Goal: Transaction & Acquisition: Purchase product/service

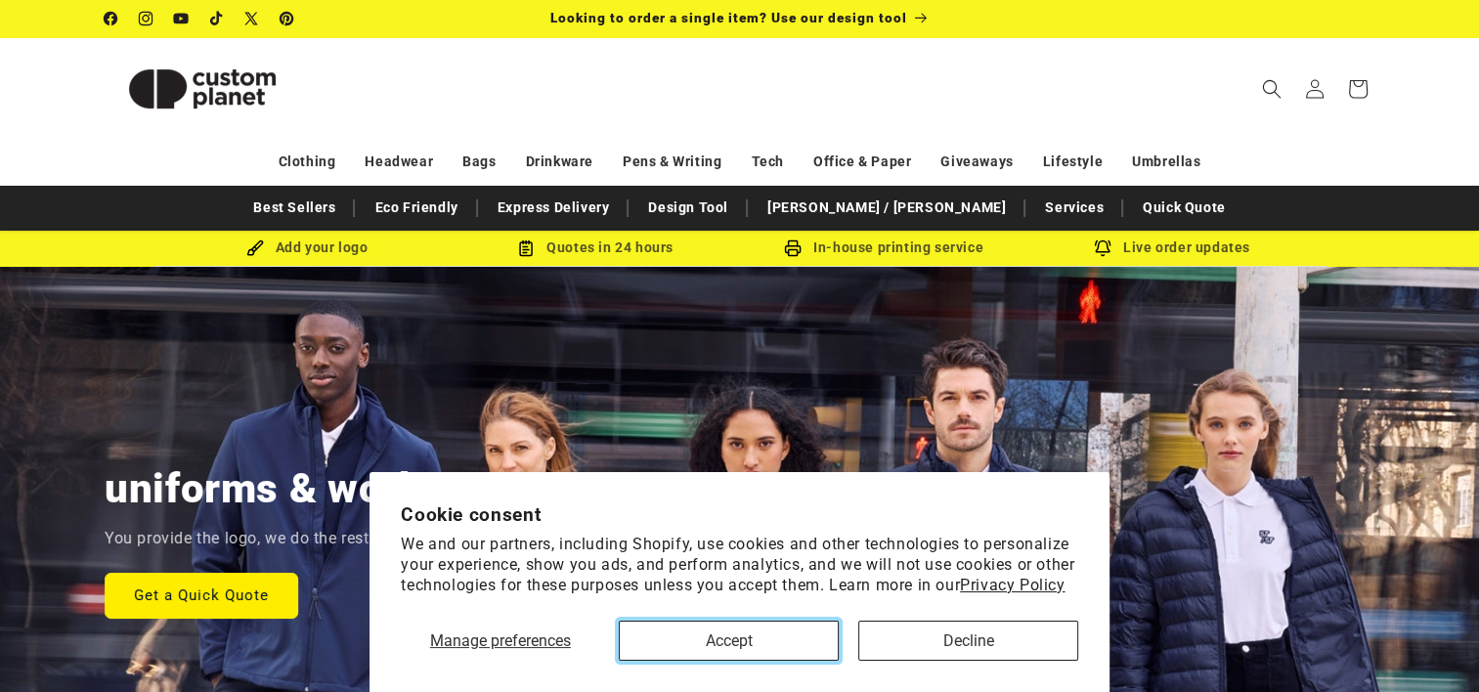
click at [773, 638] on button "Accept" at bounding box center [729, 641] width 220 height 40
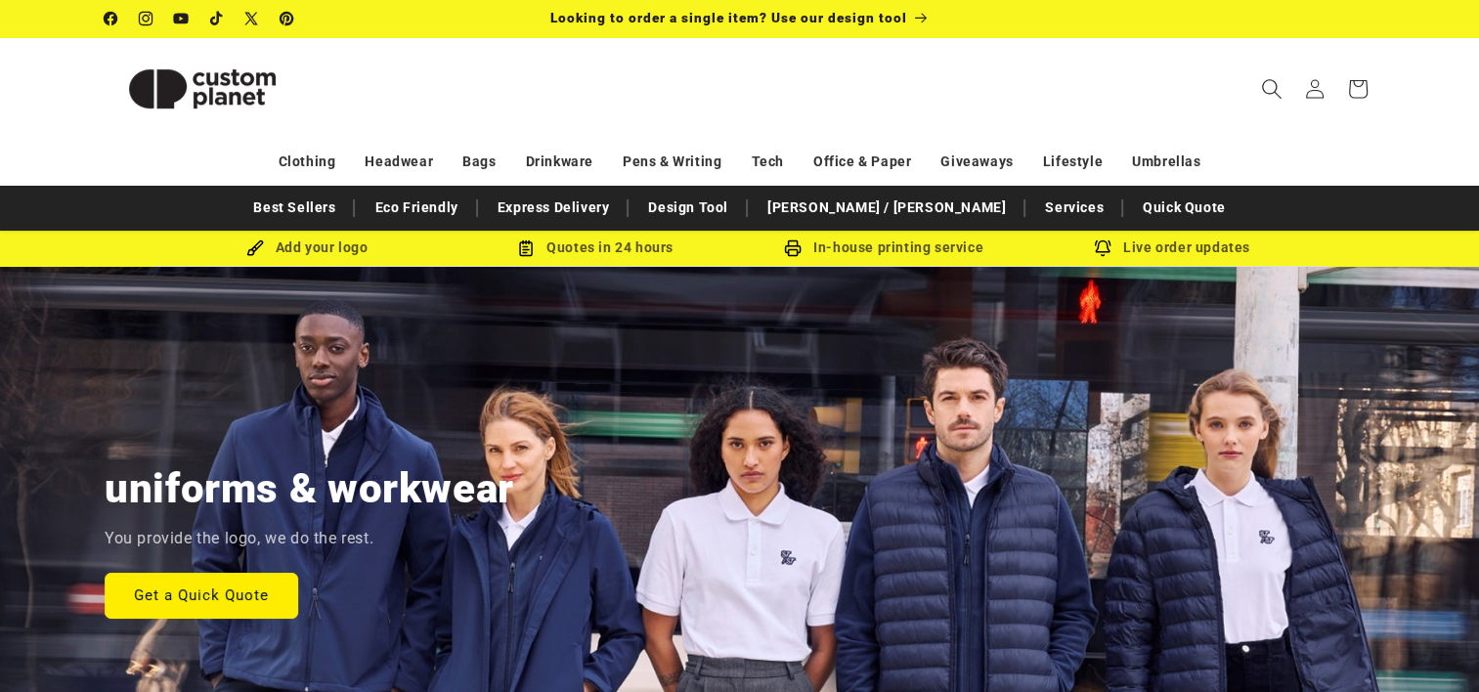
click at [1263, 86] on icon "Search" at bounding box center [1271, 88] width 21 height 21
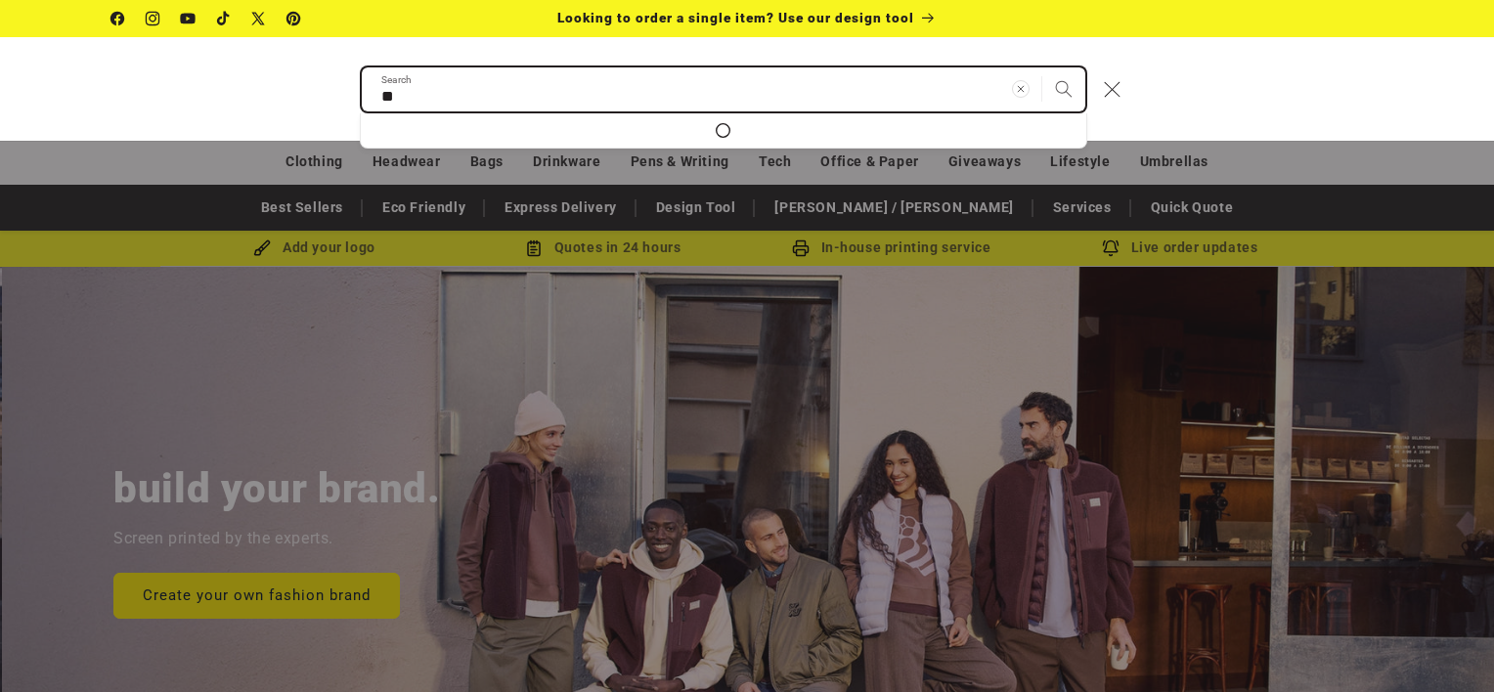
scroll to position [0, 1494]
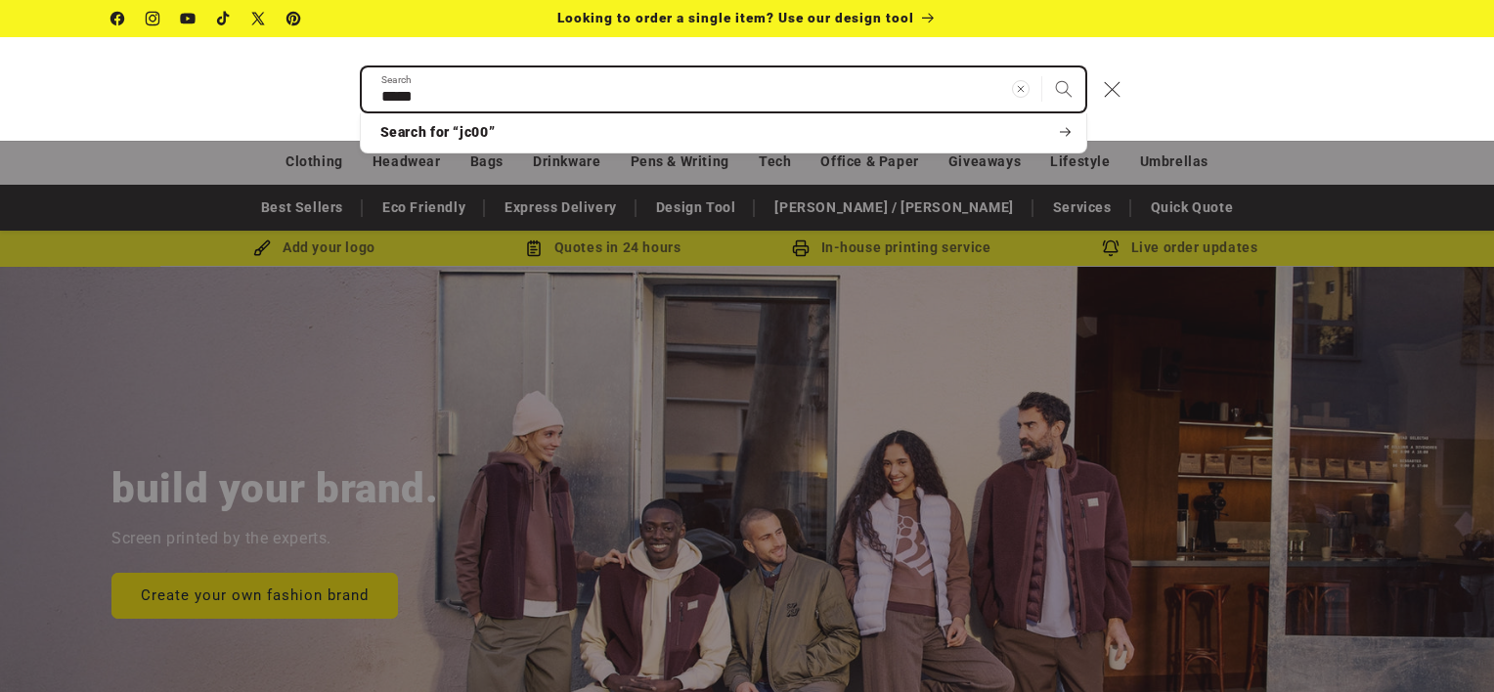
type input "*****"
click at [1042, 67] on button "Search" at bounding box center [1063, 88] width 43 height 43
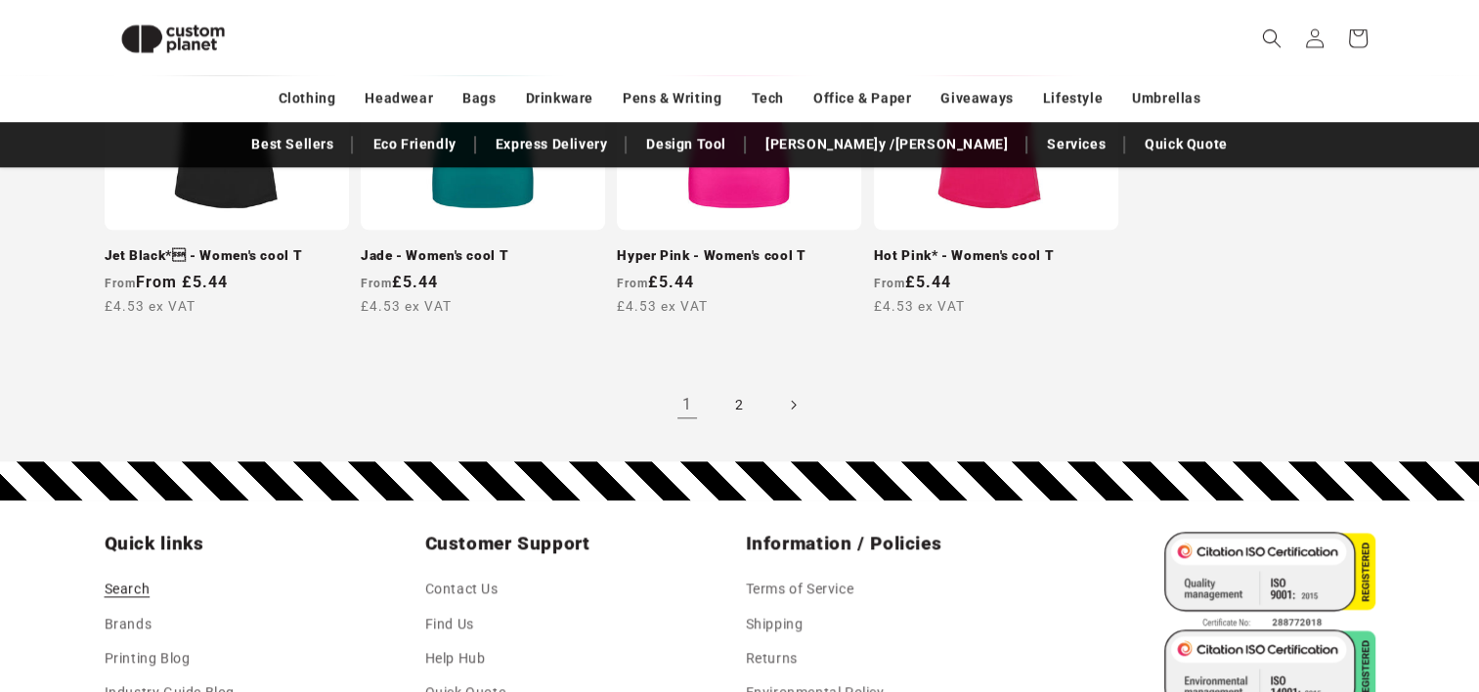
scroll to position [2124, 0]
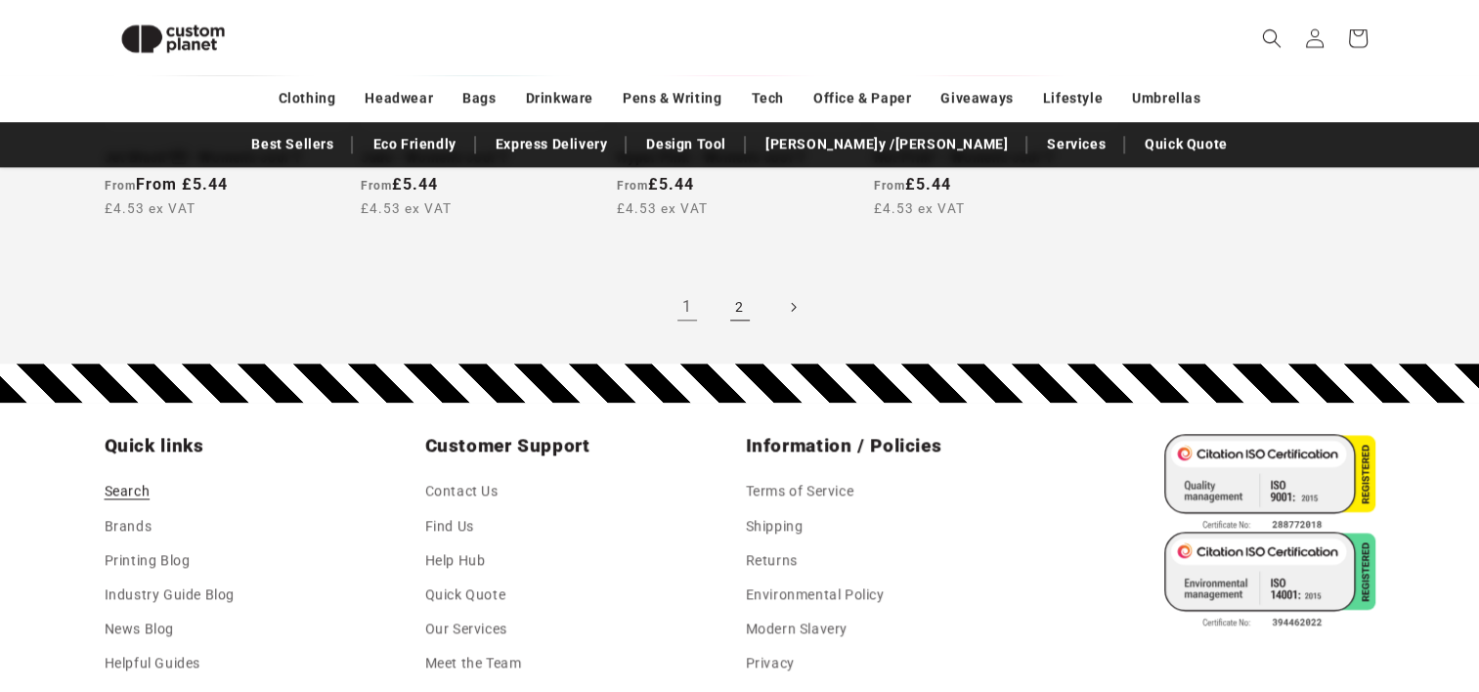
click at [739, 305] on link "2" at bounding box center [740, 307] width 43 height 43
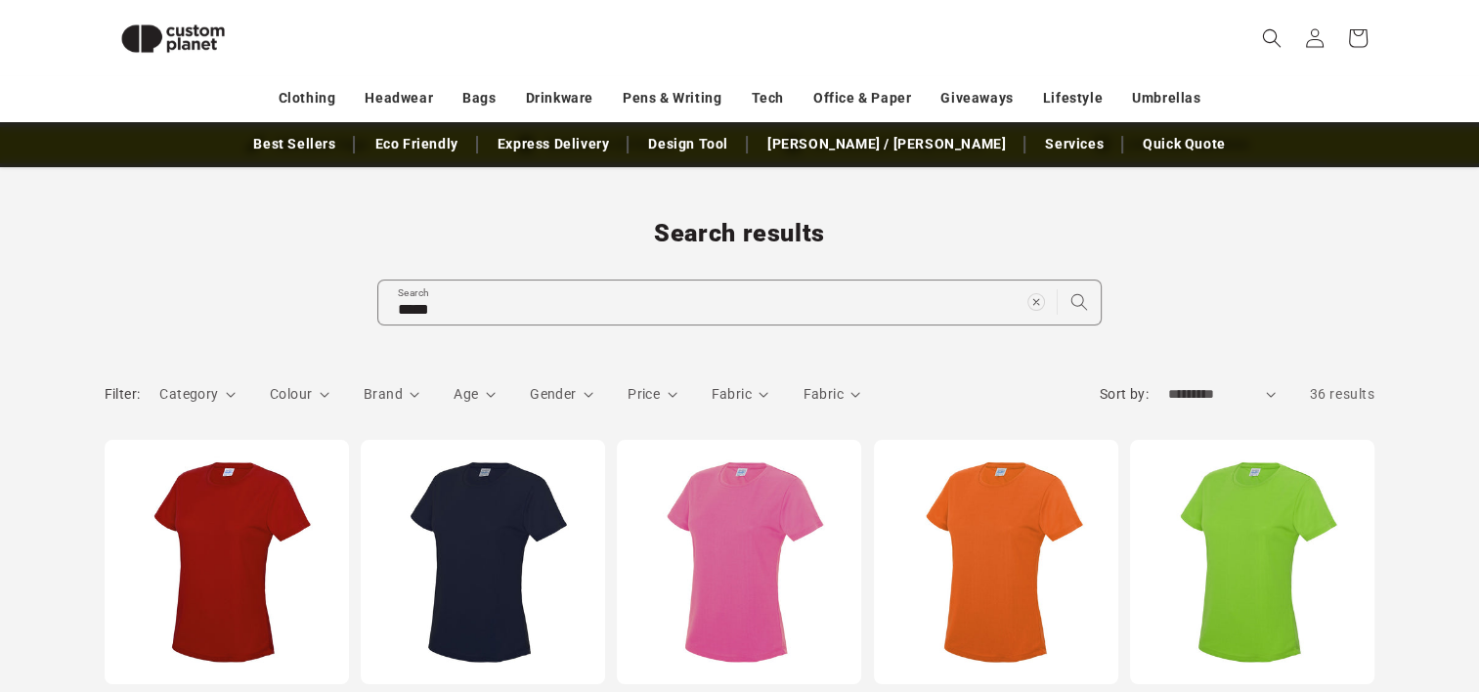
scroll to position [70, 0]
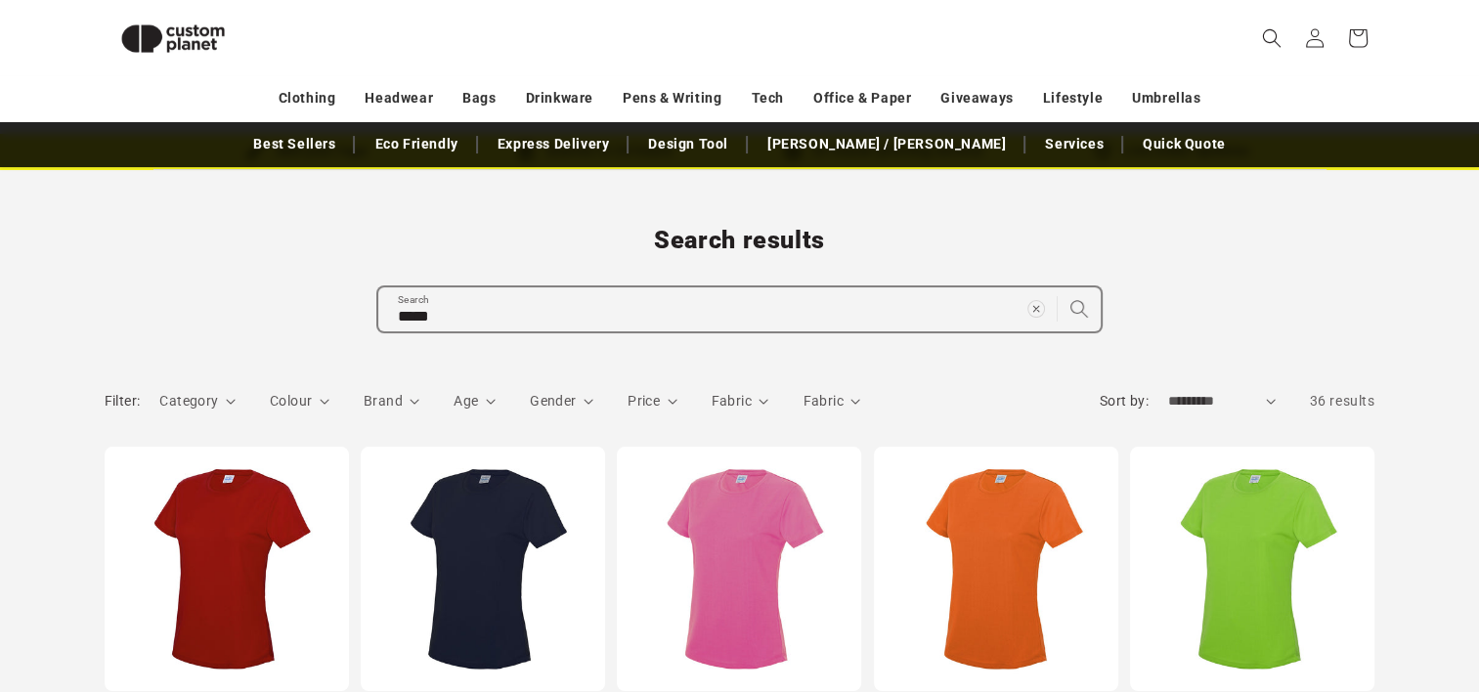
click at [1076, 300] on icon "Search" at bounding box center [1080, 309] width 18 height 18
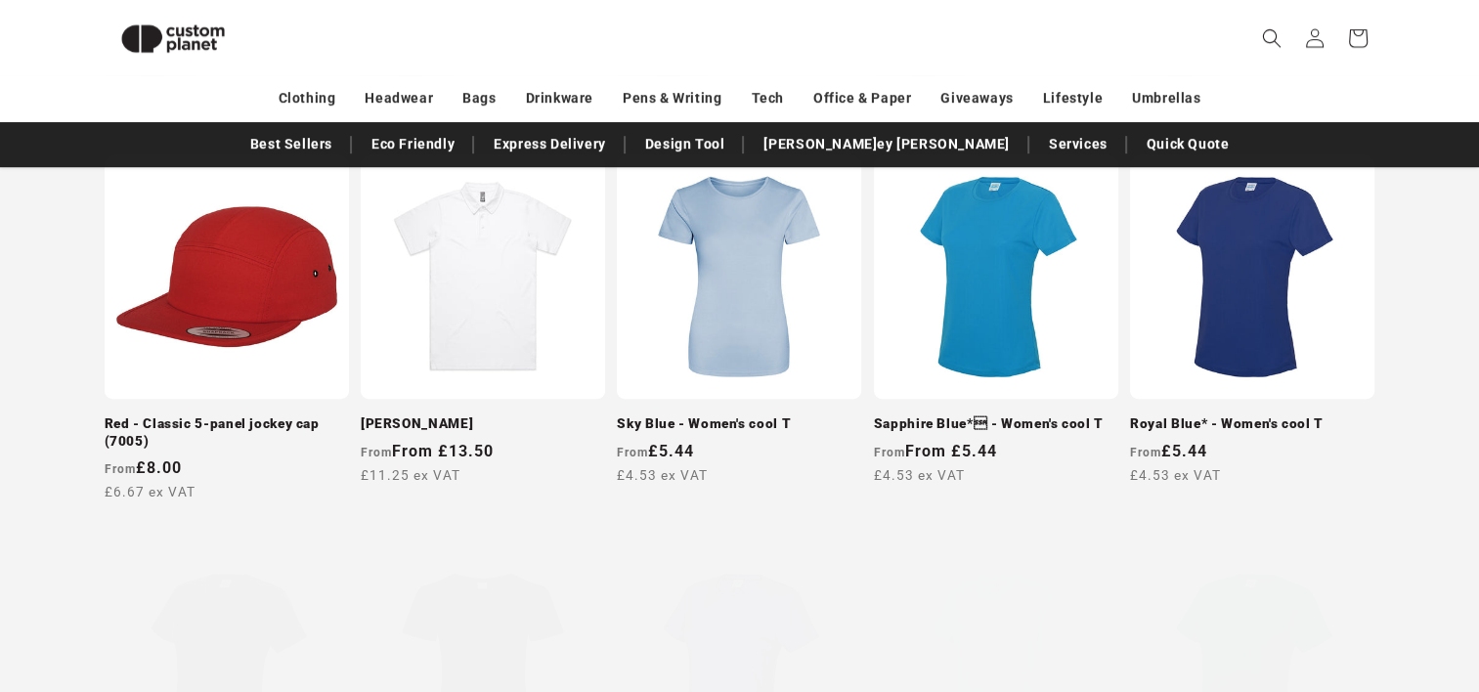
scroll to position [1170, 0]
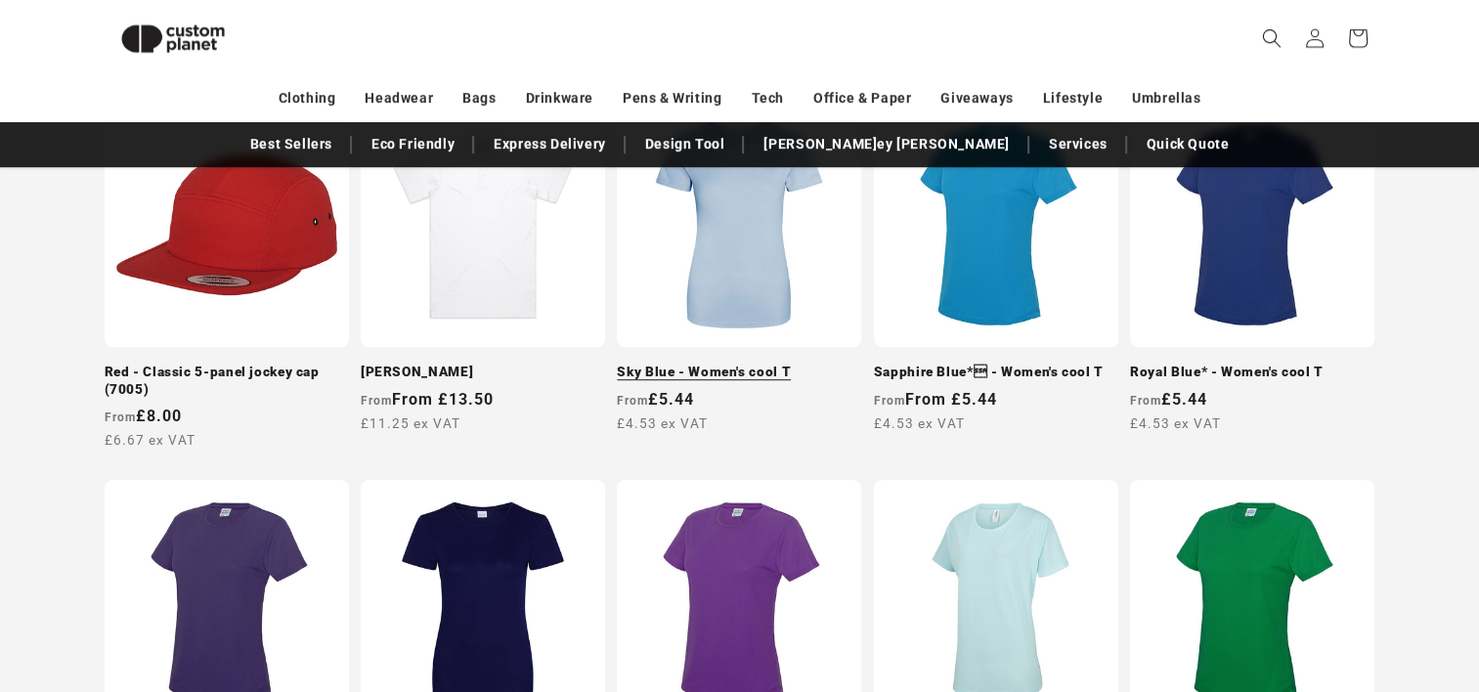
click at [778, 364] on link "Sky Blue - Women's cool T" at bounding box center [739, 373] width 244 height 18
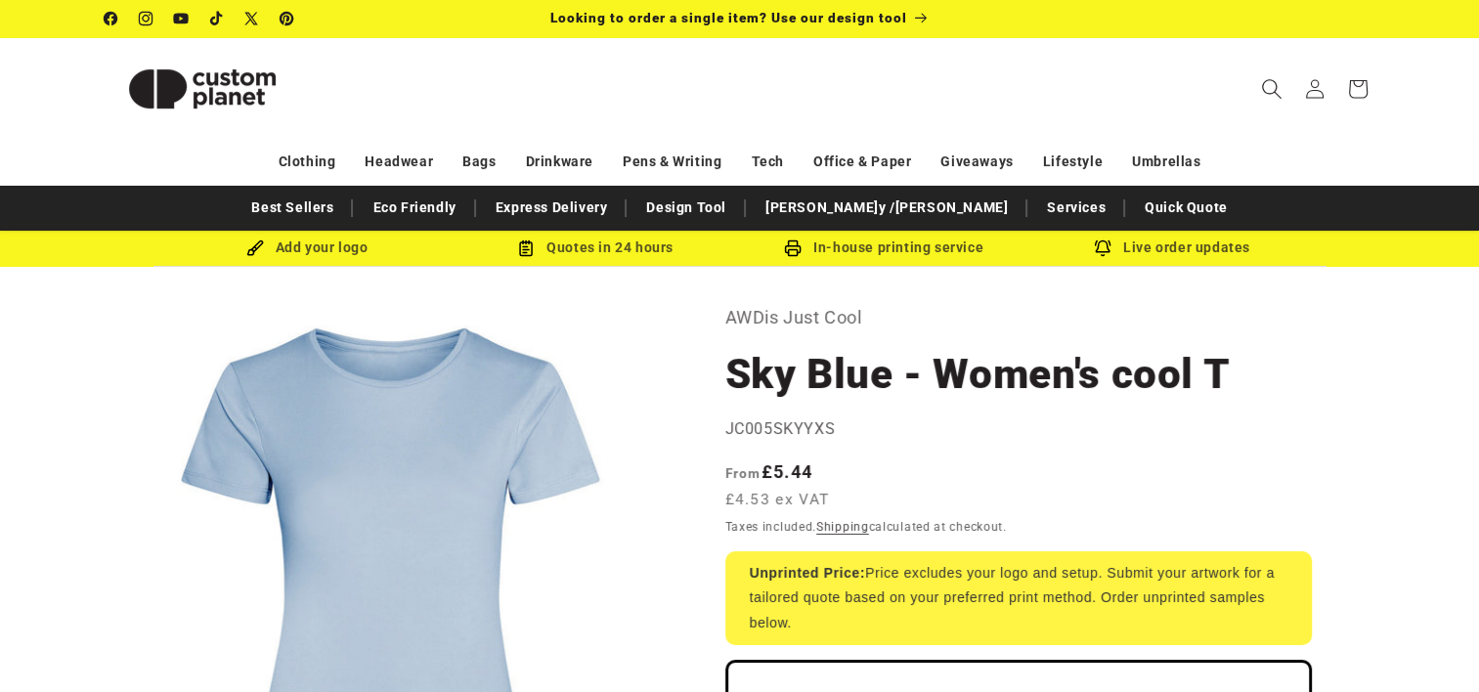
click at [1276, 83] on icon "Search" at bounding box center [1271, 88] width 21 height 21
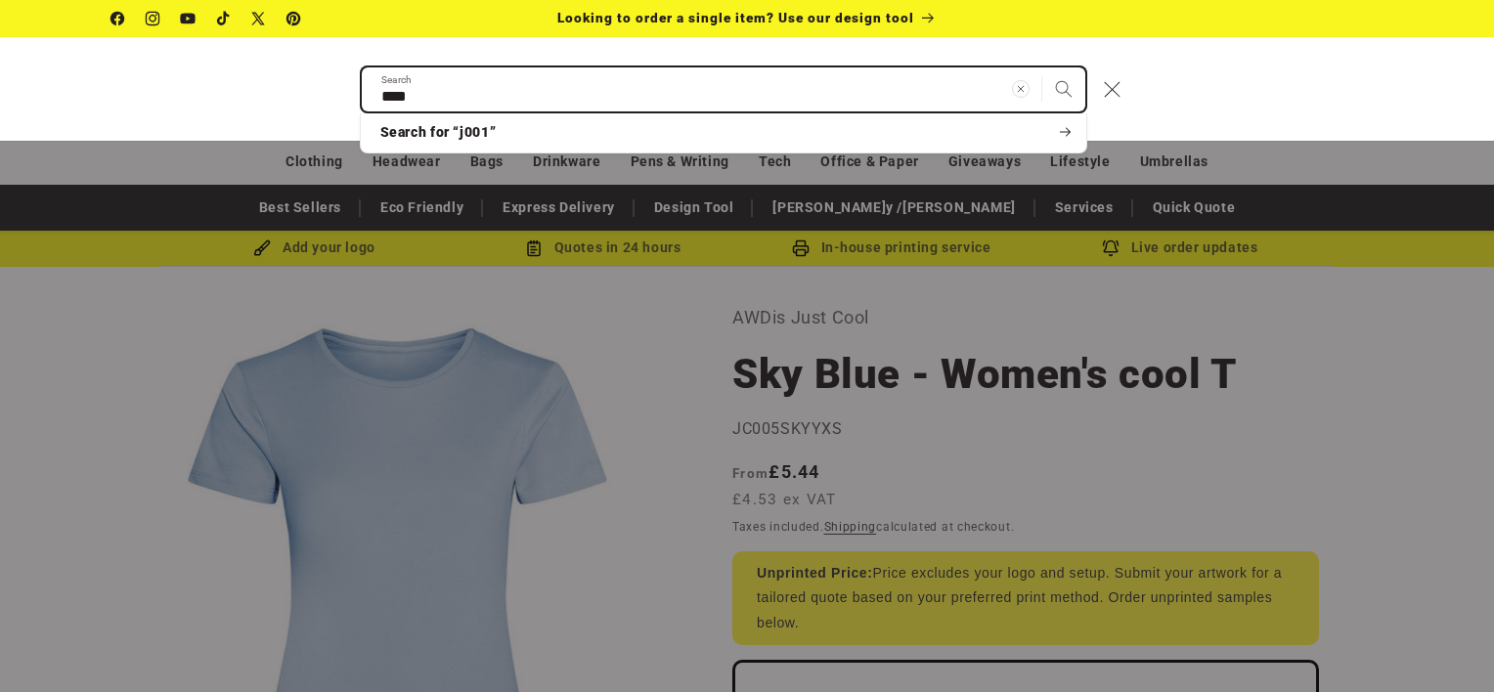
type input "****"
click at [1042, 67] on button "Search" at bounding box center [1063, 88] width 43 height 43
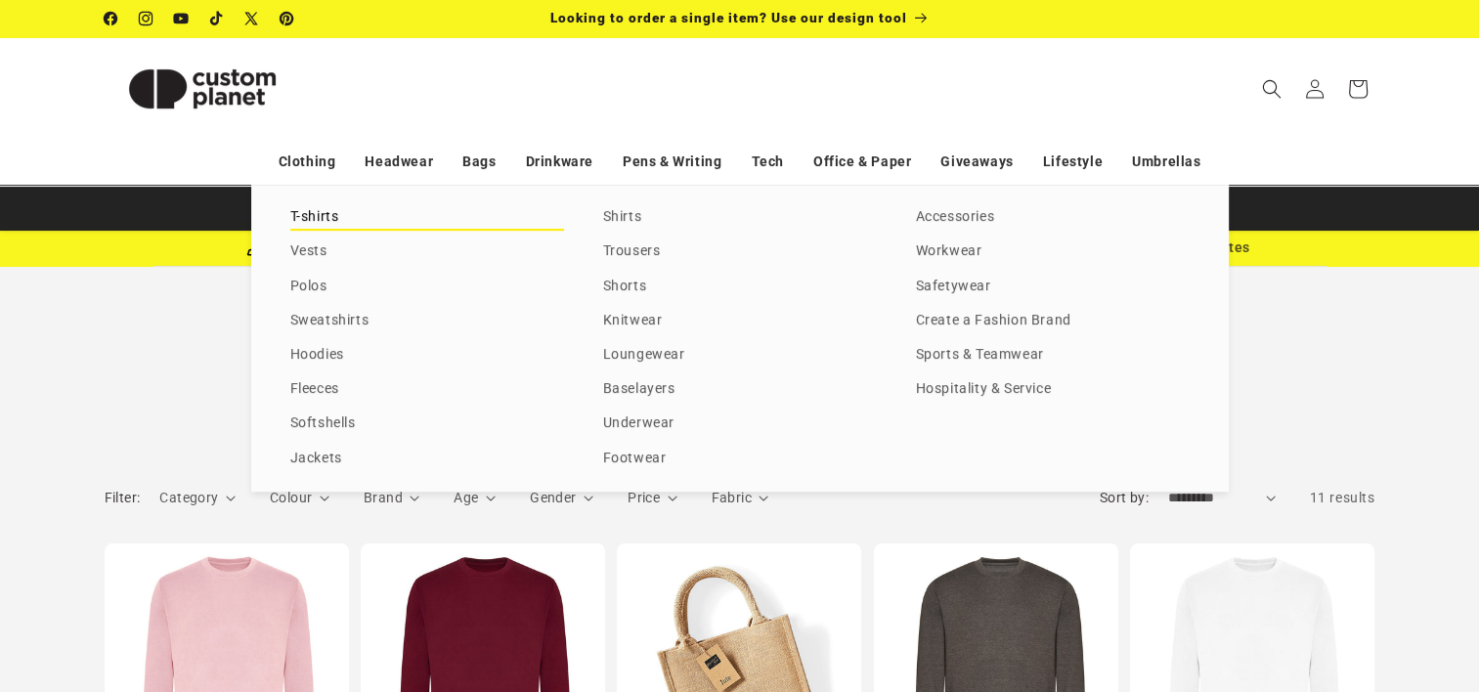
click at [309, 212] on link "T-shirts" at bounding box center [427, 217] width 274 height 26
